Goal: Transaction & Acquisition: Purchase product/service

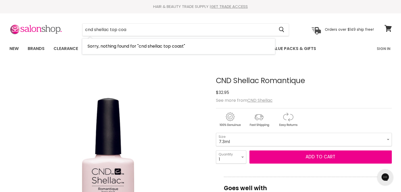
type input "cnd shellac top coat"
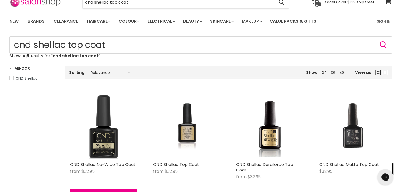
scroll to position [53, 0]
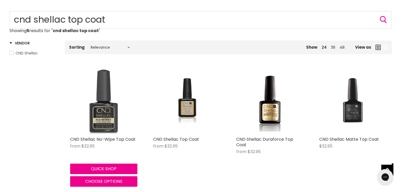
click at [109, 117] on img "Main content" at bounding box center [103, 100] width 67 height 67
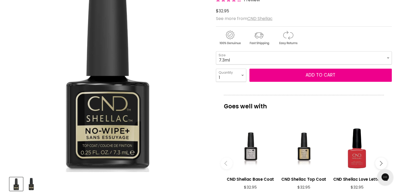
scroll to position [79, 0]
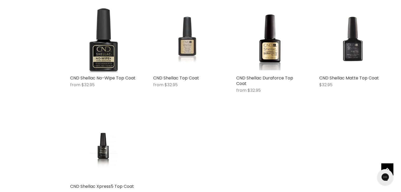
click at [191, 47] on img "Main content" at bounding box center [186, 39] width 45 height 67
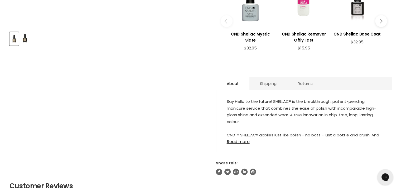
scroll to position [237, 0]
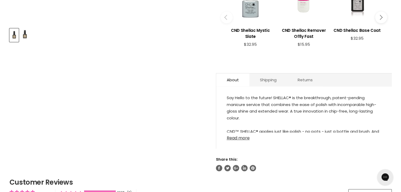
click at [249, 137] on link "Read more" at bounding box center [304, 137] width 154 height 8
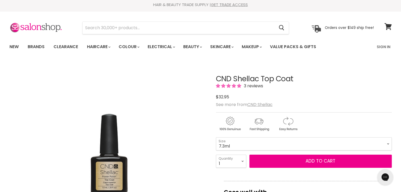
scroll to position [0, 0]
